Goal: Task Accomplishment & Management: Use online tool/utility

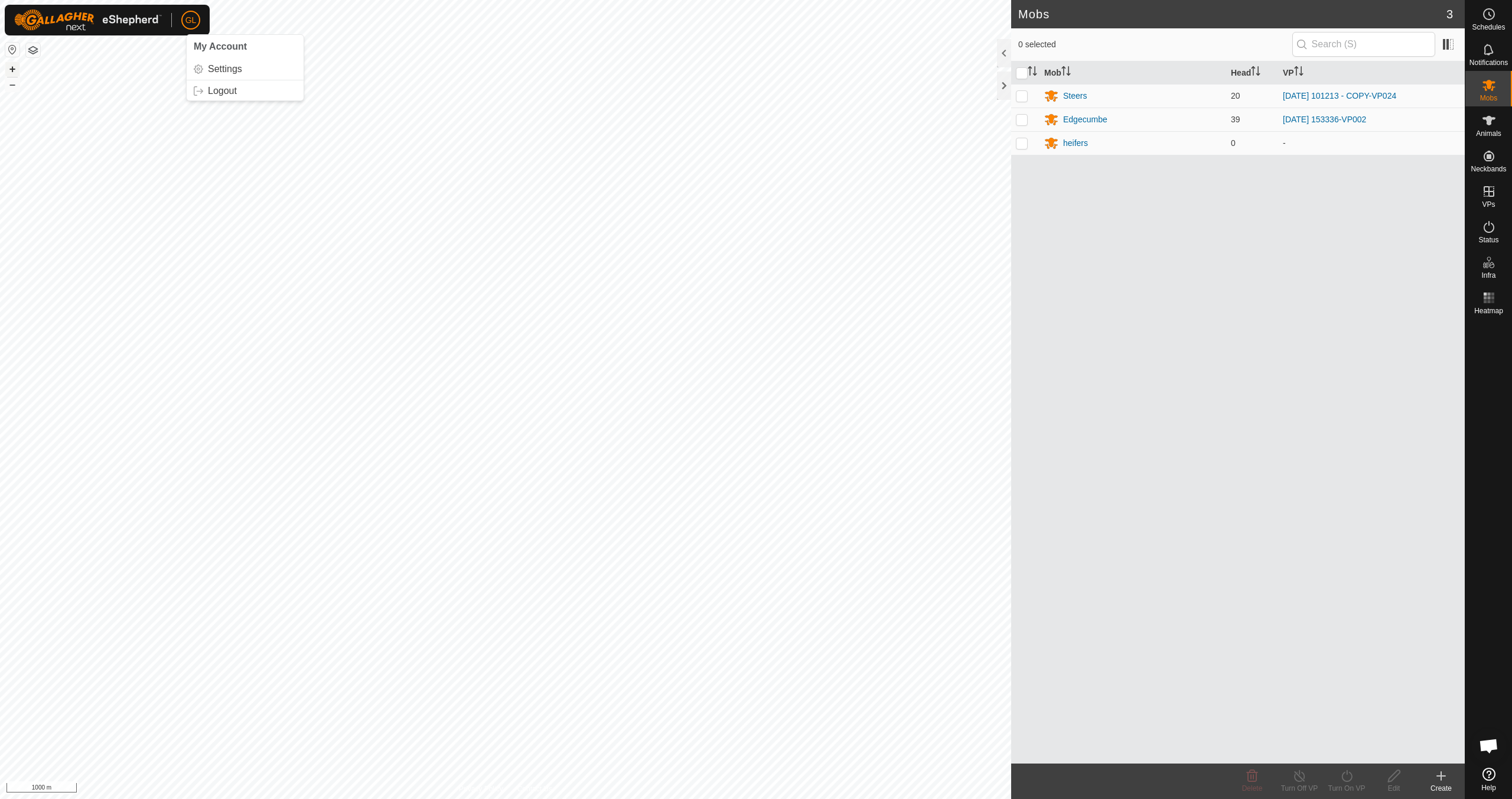
click at [15, 70] on button "+" at bounding box center [12, 69] width 14 height 14
click at [15, 70] on button "+" at bounding box center [12, 69] width 14 height 14
click at [15, 71] on button "+" at bounding box center [12, 69] width 14 height 14
click at [9, 68] on button "+" at bounding box center [12, 69] width 14 height 14
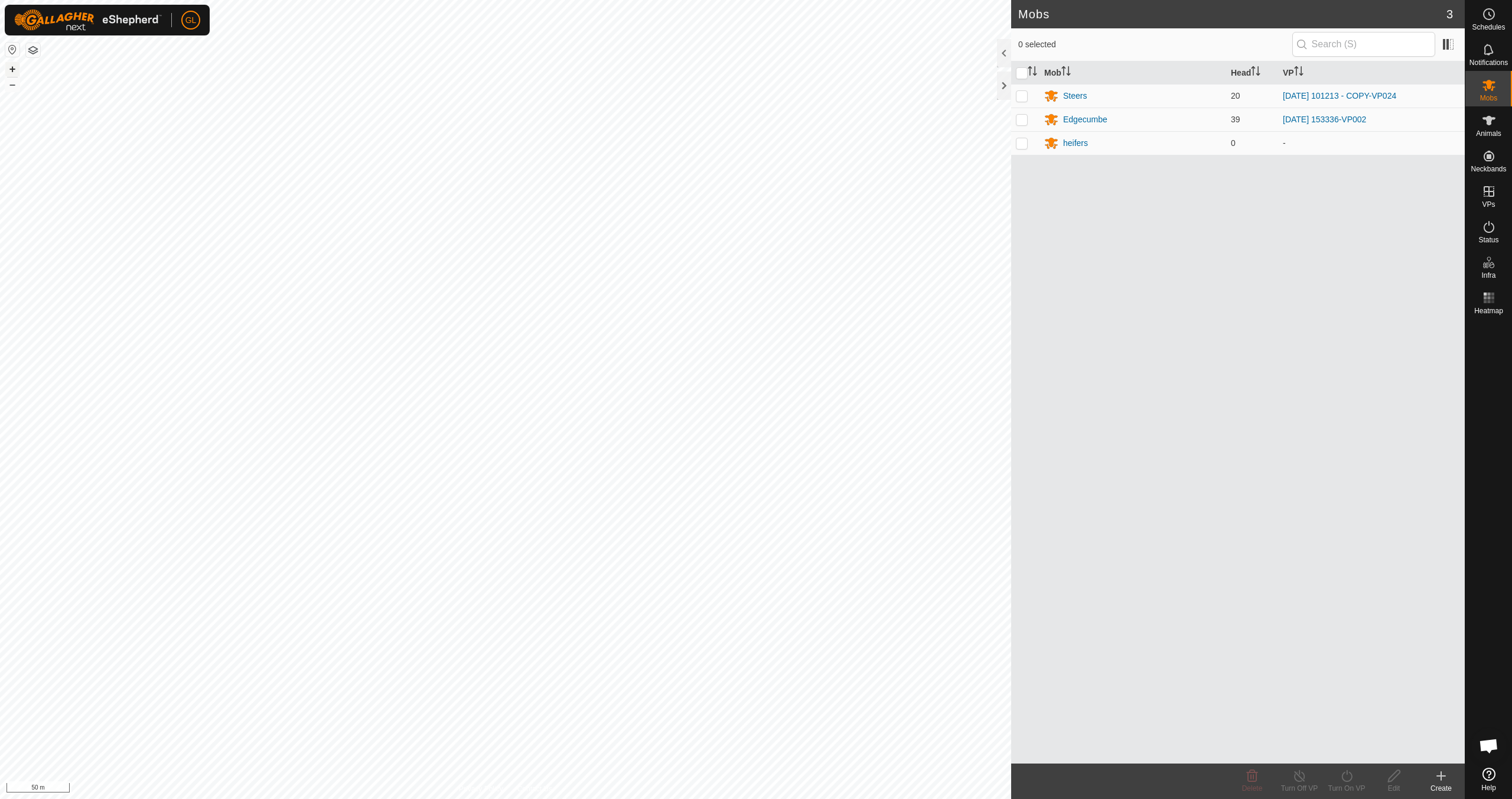
click at [9, 67] on button "+" at bounding box center [12, 69] width 14 height 14
click at [1084, 117] on div "Edgecumbe" at bounding box center [1085, 120] width 44 height 12
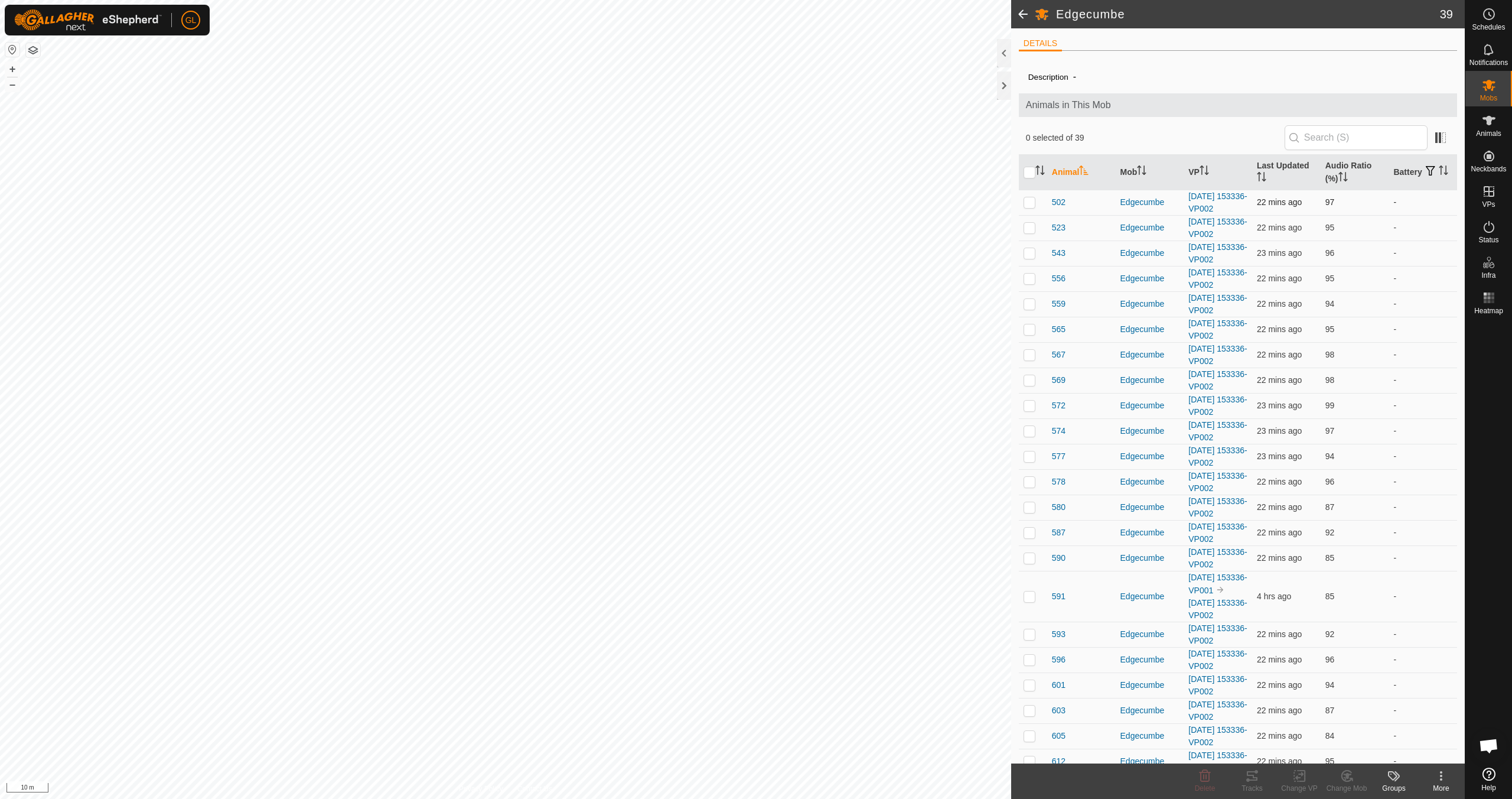
click at [1030, 202] on p-checkbox at bounding box center [1029, 202] width 11 height 9
click at [1258, 778] on icon at bounding box center [1252, 776] width 14 height 14
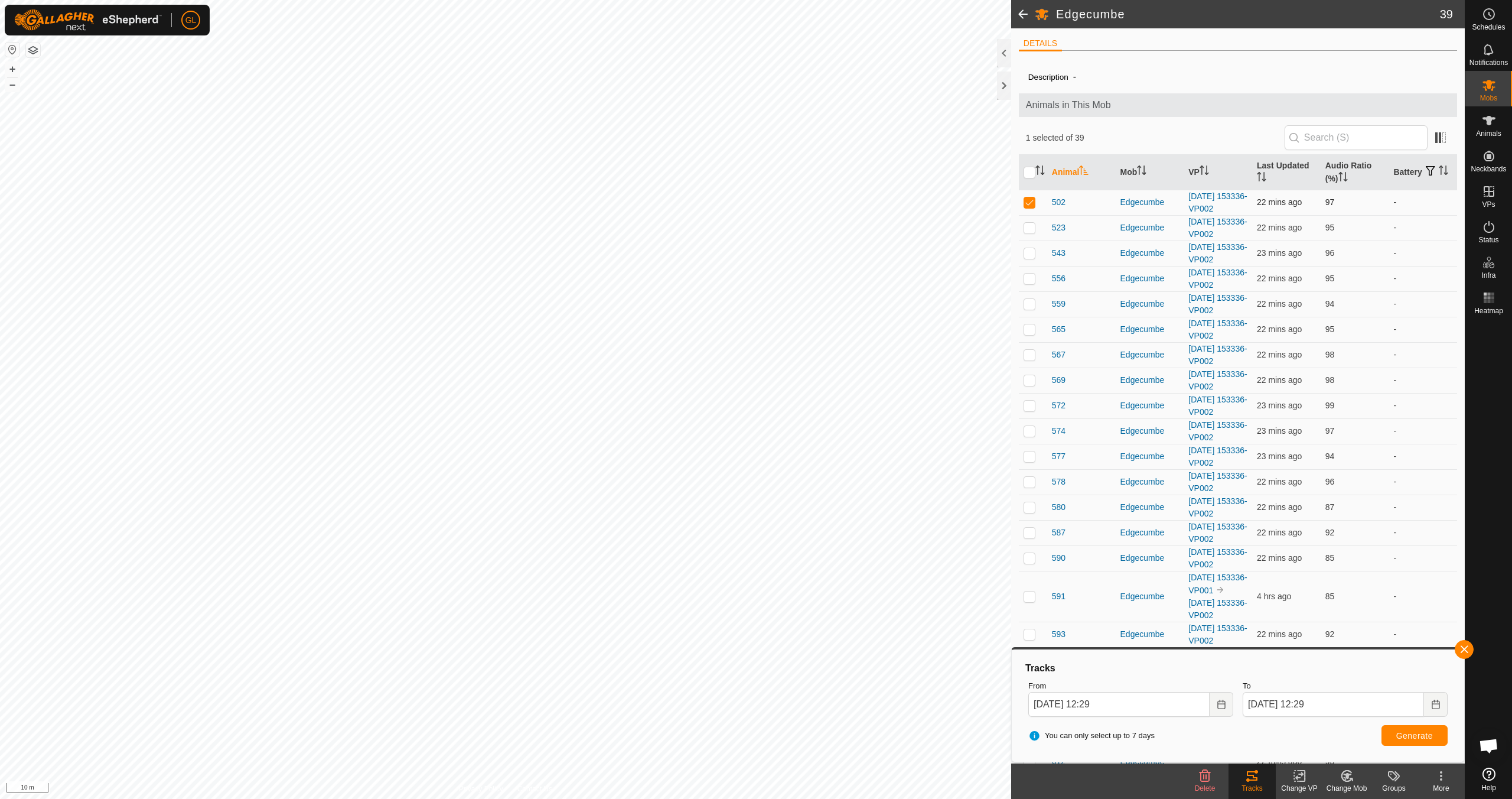
click at [1026, 202] on p-checkbox at bounding box center [1029, 202] width 11 height 9
checkbox input "false"
click at [1459, 648] on button "button" at bounding box center [1464, 649] width 19 height 19
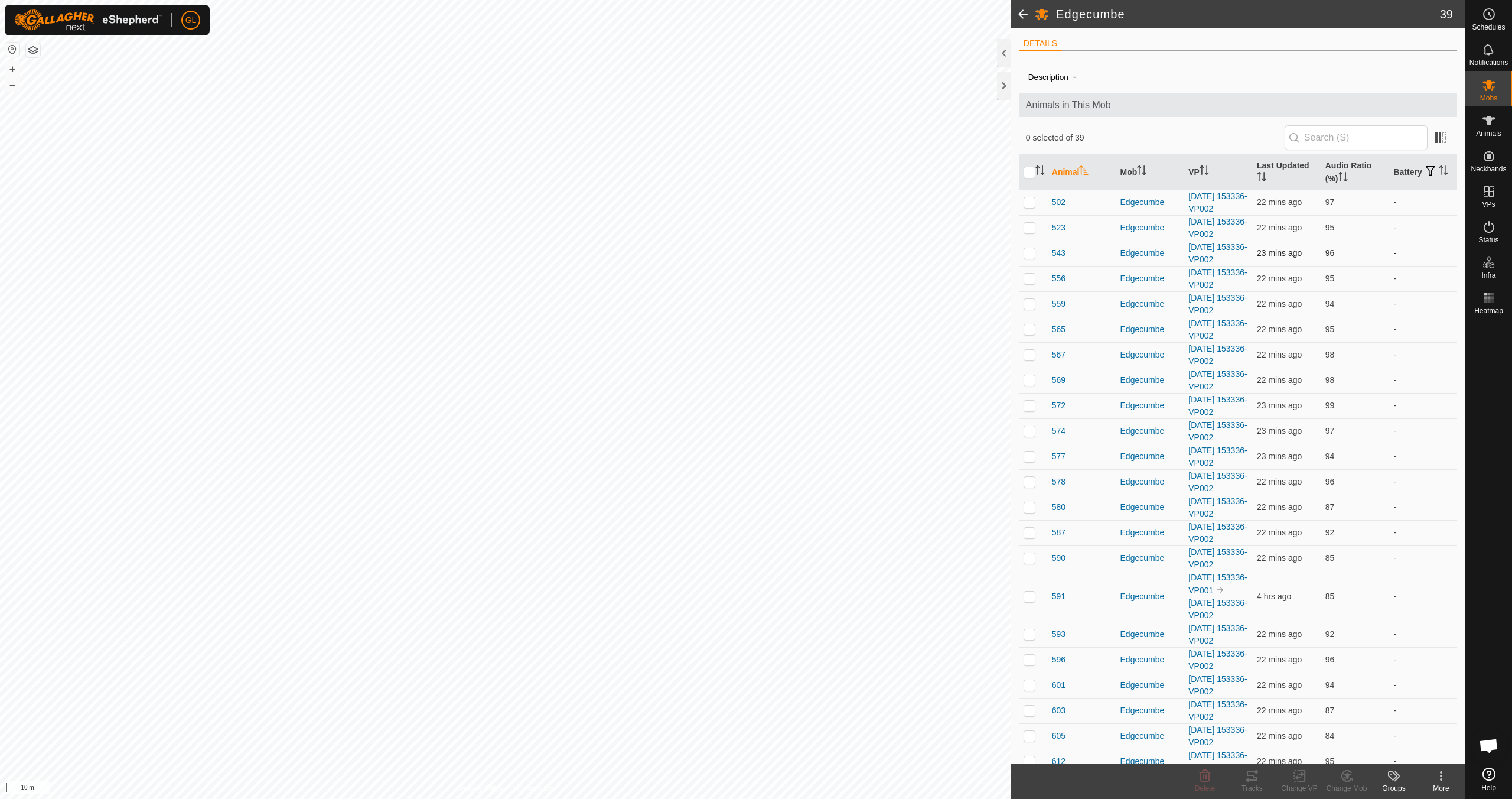
click at [1031, 250] on p-checkbox at bounding box center [1029, 253] width 11 height 9
click at [1255, 783] on div "Tracks" at bounding box center [1252, 788] width 48 height 11
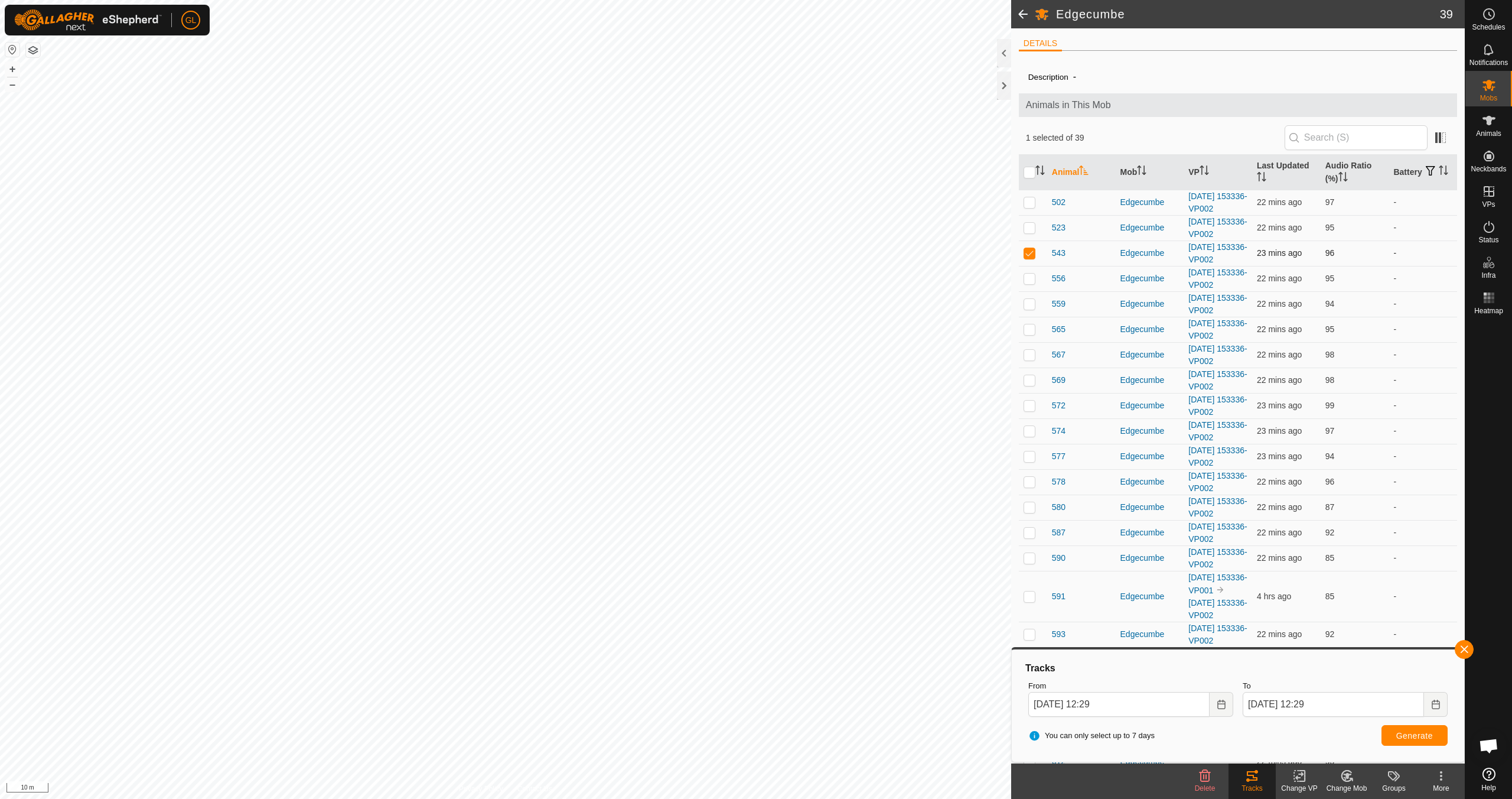
click at [1030, 248] on p-checkbox at bounding box center [1029, 253] width 11 height 9
checkbox input "false"
click at [1461, 649] on button "button" at bounding box center [1464, 649] width 19 height 19
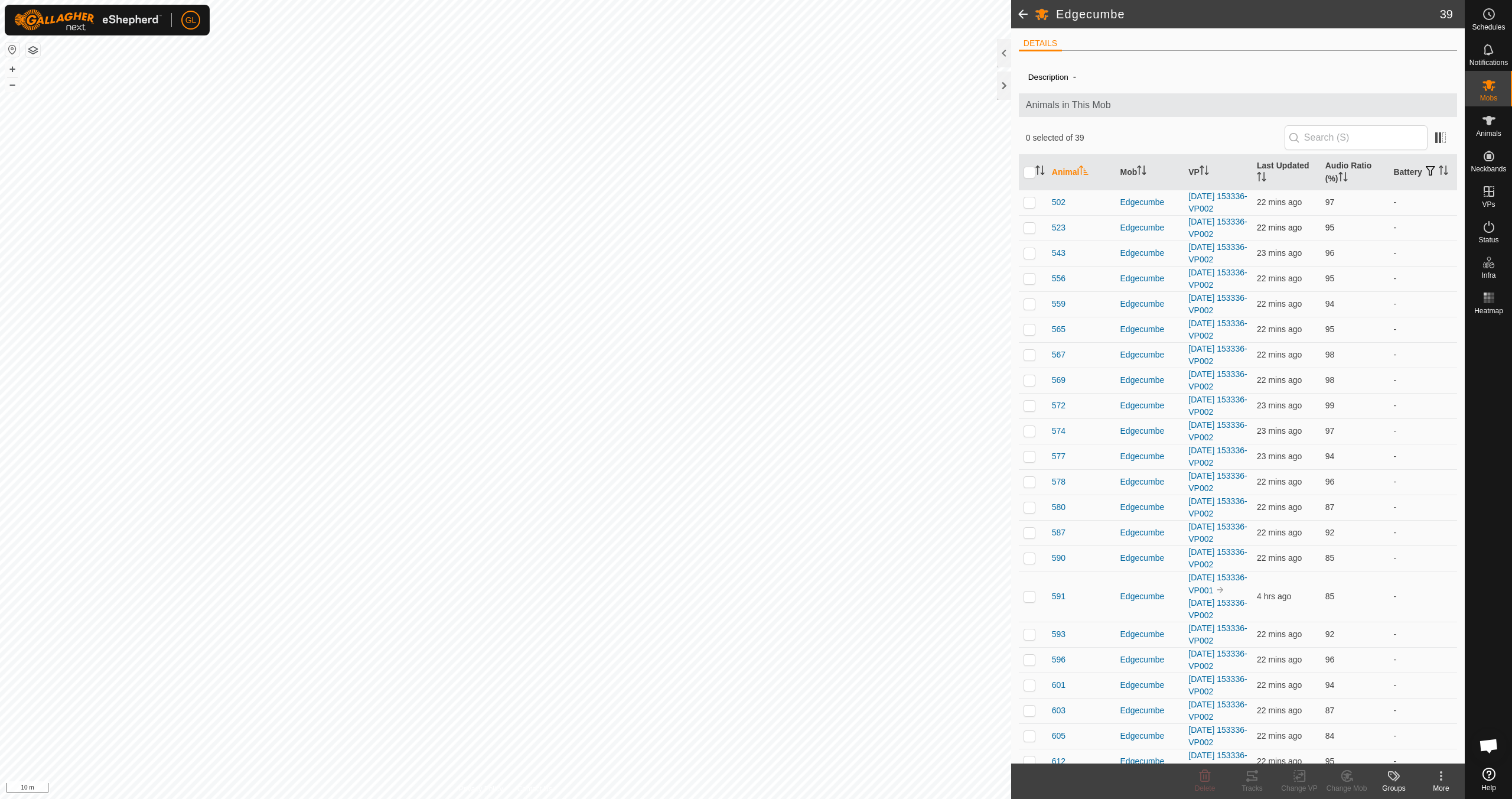
click at [1028, 223] on p-checkbox at bounding box center [1029, 228] width 11 height 9
click at [1248, 780] on icon at bounding box center [1252, 776] width 11 height 9
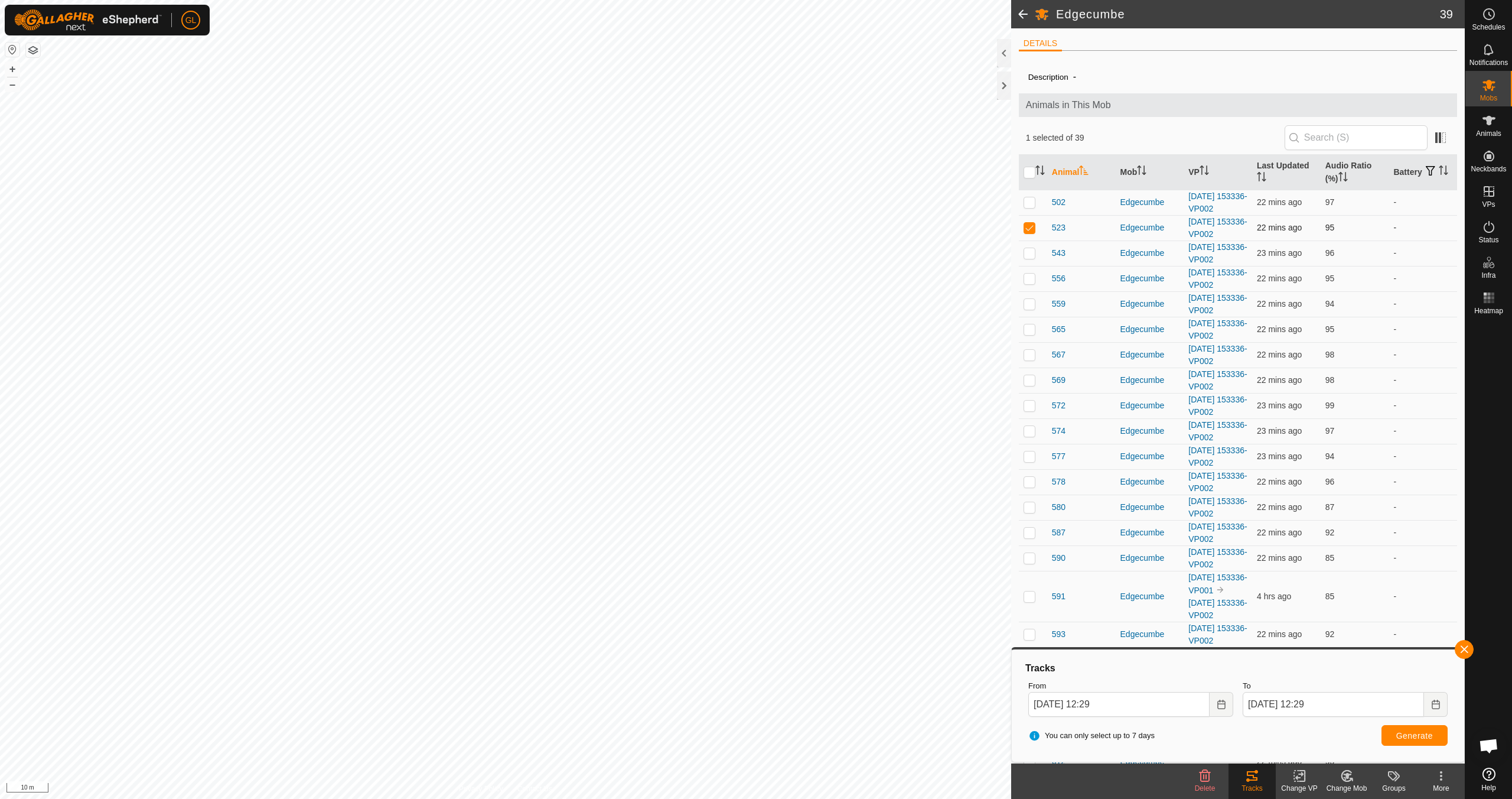
click at [1030, 225] on p-checkbox at bounding box center [1029, 228] width 11 height 9
checkbox input "false"
click at [14, 84] on button "–" at bounding box center [12, 84] width 14 height 14
click at [8, 67] on button "+" at bounding box center [12, 69] width 14 height 14
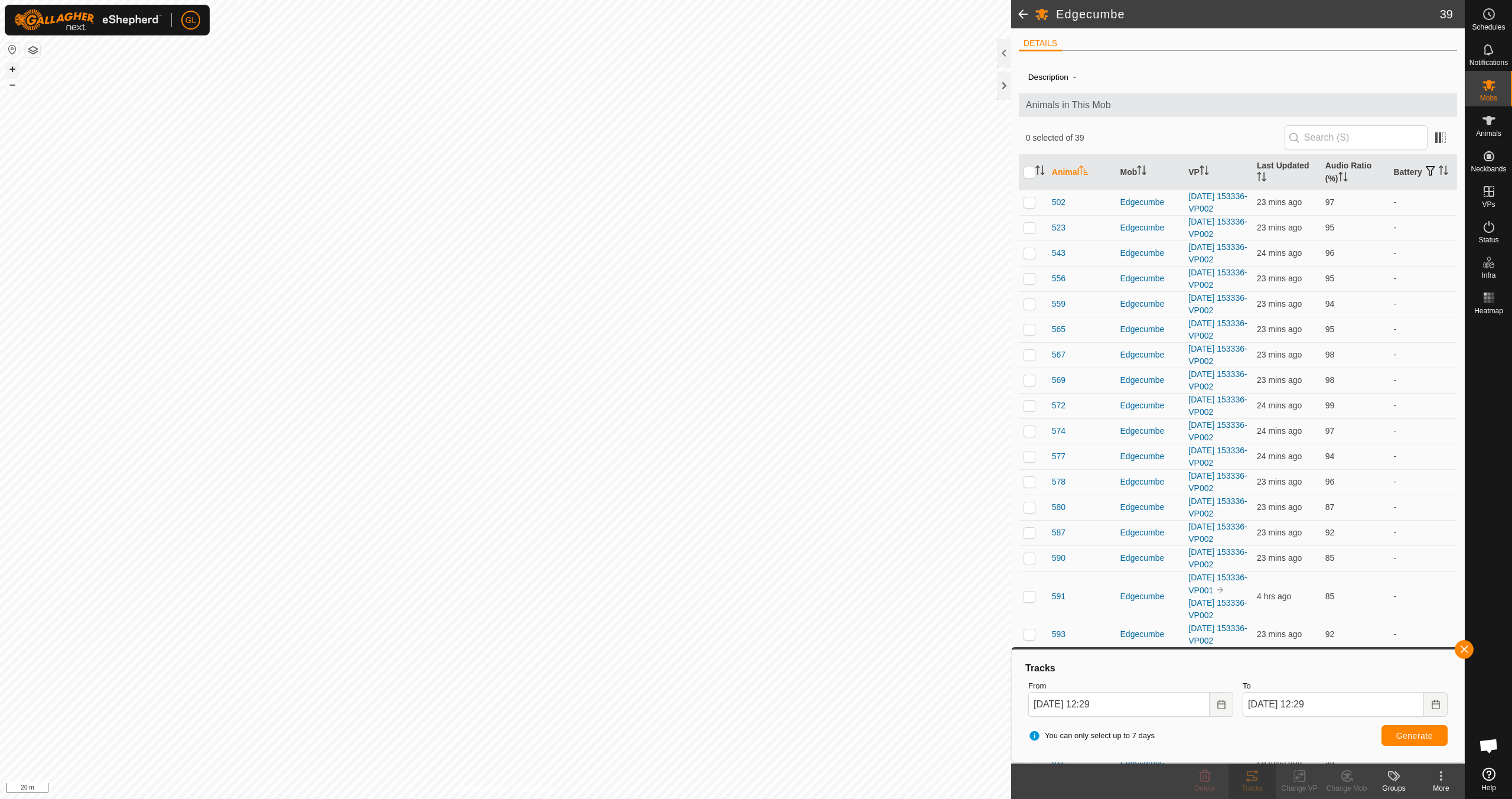
click at [8, 67] on button "+" at bounding box center [12, 69] width 14 height 14
click at [11, 84] on button "–" at bounding box center [12, 84] width 14 height 14
click at [15, 85] on button "–" at bounding box center [12, 84] width 14 height 14
click at [15, 87] on button "–" at bounding box center [12, 84] width 14 height 14
click at [1463, 647] on button "button" at bounding box center [1464, 649] width 19 height 19
